Goal: Obtain resource: Obtain resource

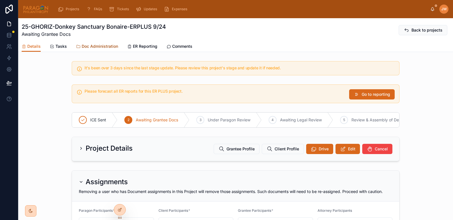
click at [107, 46] on span "Doc Administration" at bounding box center [100, 47] width 36 height 6
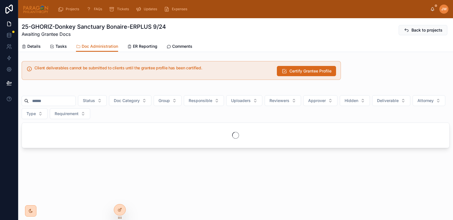
click at [59, 105] on div at bounding box center [49, 101] width 54 height 10
click at [51, 102] on input "text" at bounding box center [52, 101] width 47 height 8
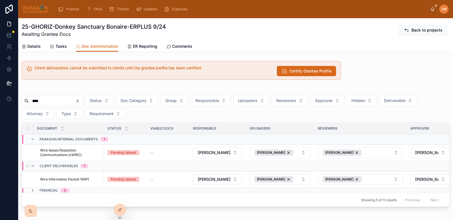
scroll to position [30, 0]
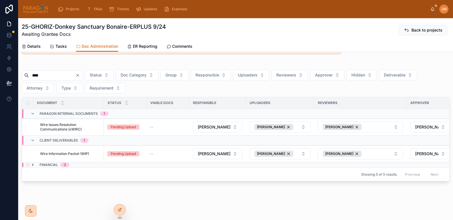
type input "****"
click at [31, 163] on icon at bounding box center [32, 165] width 5 height 5
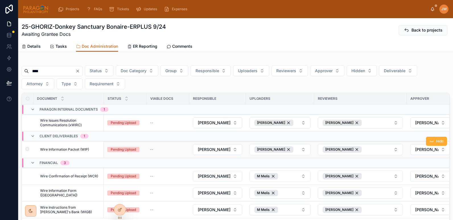
scroll to position [85, 0]
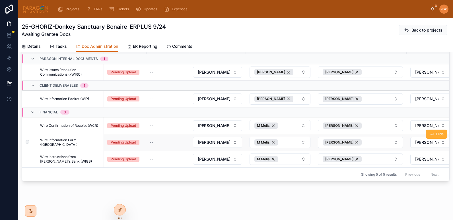
click at [66, 138] on span "Wire Information Form ([GEOGRAPHIC_DATA])" at bounding box center [70, 142] width 60 height 9
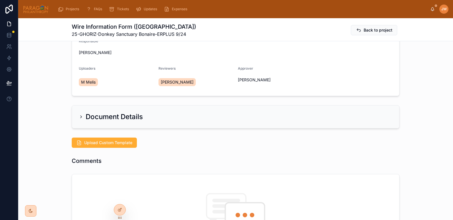
scroll to position [42, 0]
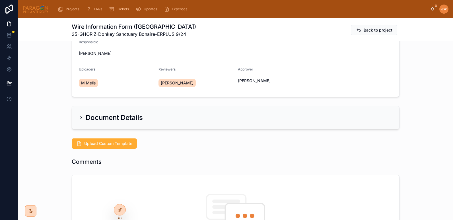
click at [79, 120] on icon at bounding box center [81, 117] width 5 height 5
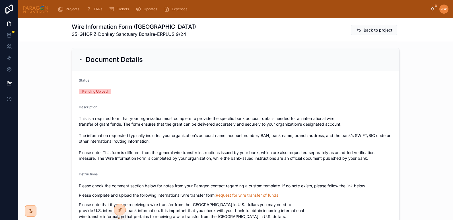
scroll to position [148, 0]
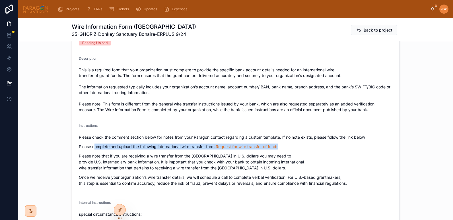
drag, startPoint x: 92, startPoint y: 147, endPoint x: 291, endPoint y: 144, distance: 199.7
click at [291, 144] on p "Please complete and upload the following international wire transfer form: Requ…" at bounding box center [235, 147] width 313 height 6
drag, startPoint x: 286, startPoint y: 145, endPoint x: 93, endPoint y: 146, distance: 192.8
click at [93, 146] on p "Please complete and upload the following international wire transfer form: Requ…" at bounding box center [235, 147] width 313 height 6
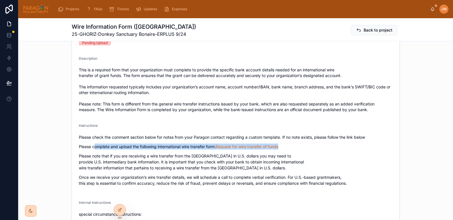
copy p "omplete and upload the following international wire transfer form: Request for …"
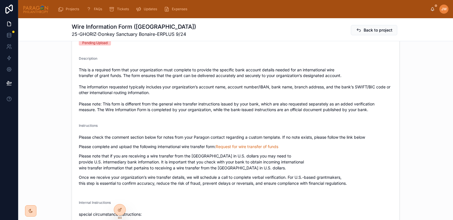
click at [306, 174] on p "Once we receive your organization’s wire transfer details, we will schedule a c…" at bounding box center [235, 180] width 313 height 12
drag, startPoint x: 280, startPoint y: 145, endPoint x: 217, endPoint y: 149, distance: 63.3
click at [217, 149] on p "Please complete and upload the following international wire transfer form: Requ…" at bounding box center [235, 147] width 313 height 6
copy link "Request for wire transfer of funds"
